Goal: Task Accomplishment & Management: Manage account settings

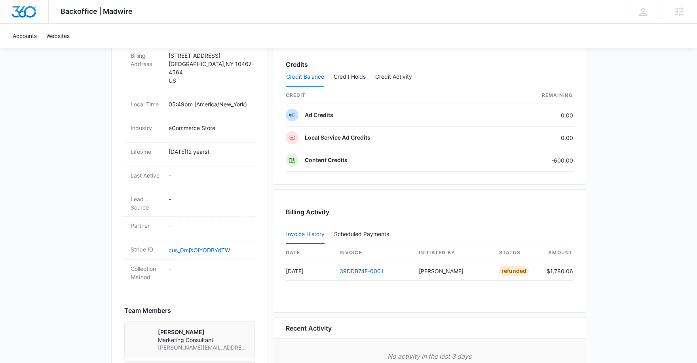
scroll to position [364, 0]
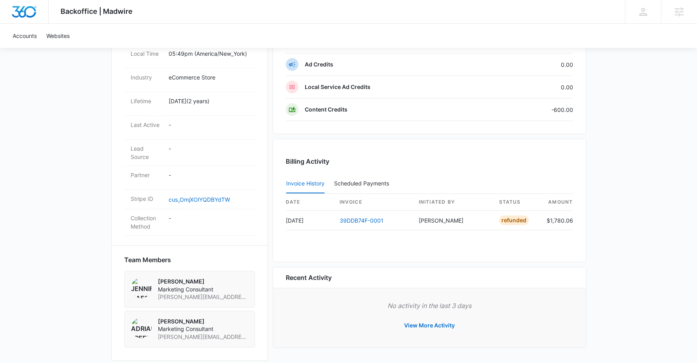
click at [268, 136] on div "ShaMLick Jewelry M46254 Details Billing Type Stripe Billing Contact [PERSON_NAM…" at bounding box center [348, 78] width 475 height 566
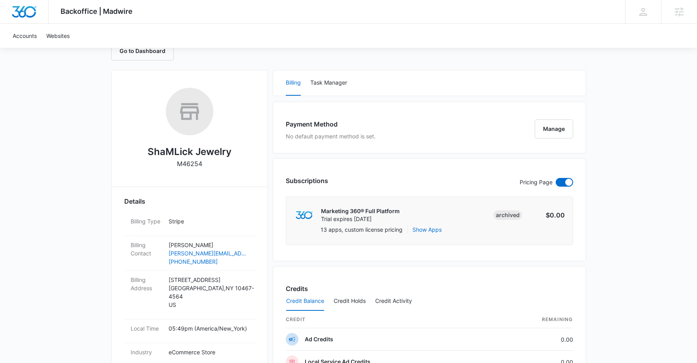
scroll to position [0, 0]
